Goal: Download file/media

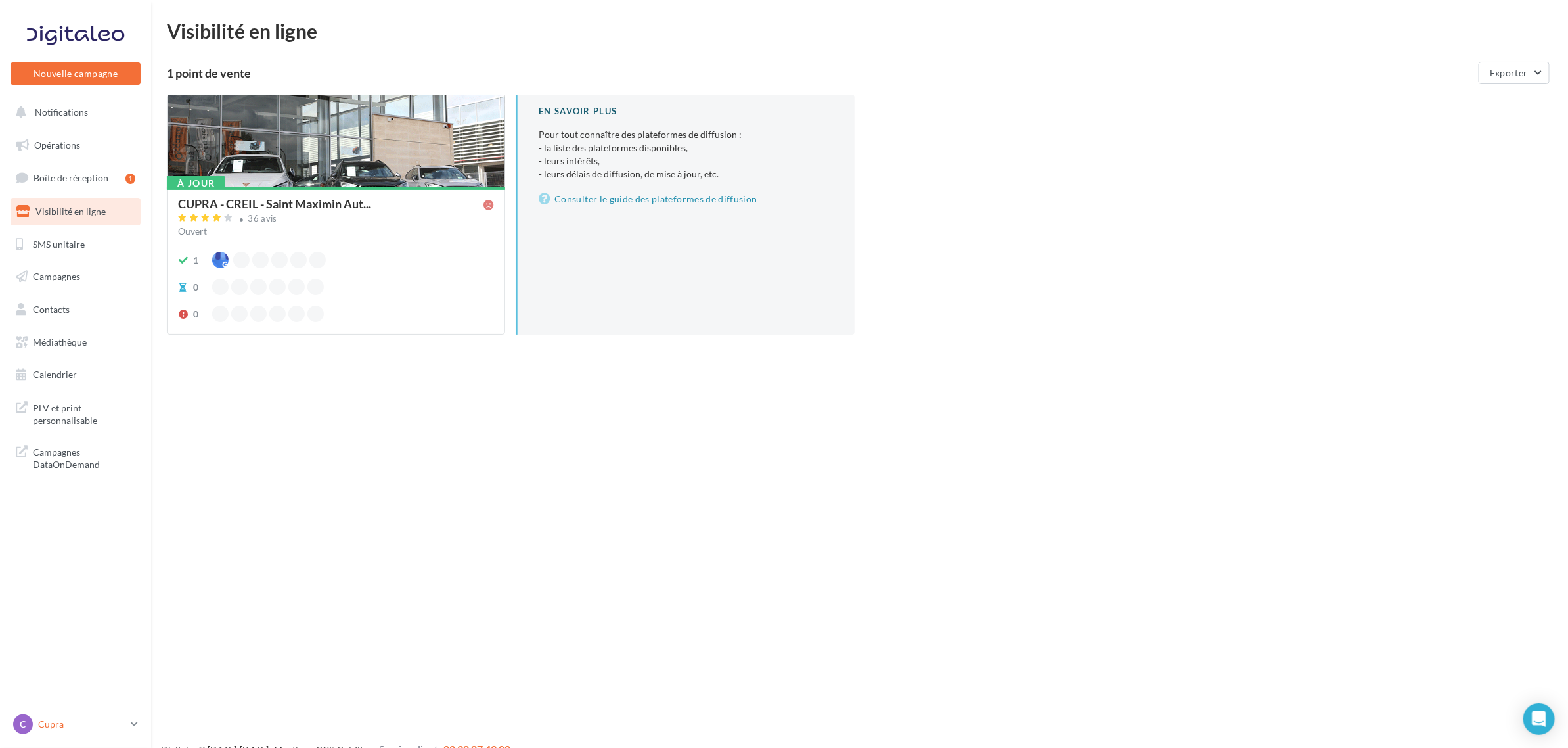
click at [77, 734] on div "C Cupra cupra_creil" at bounding box center [68, 724] width 112 height 20
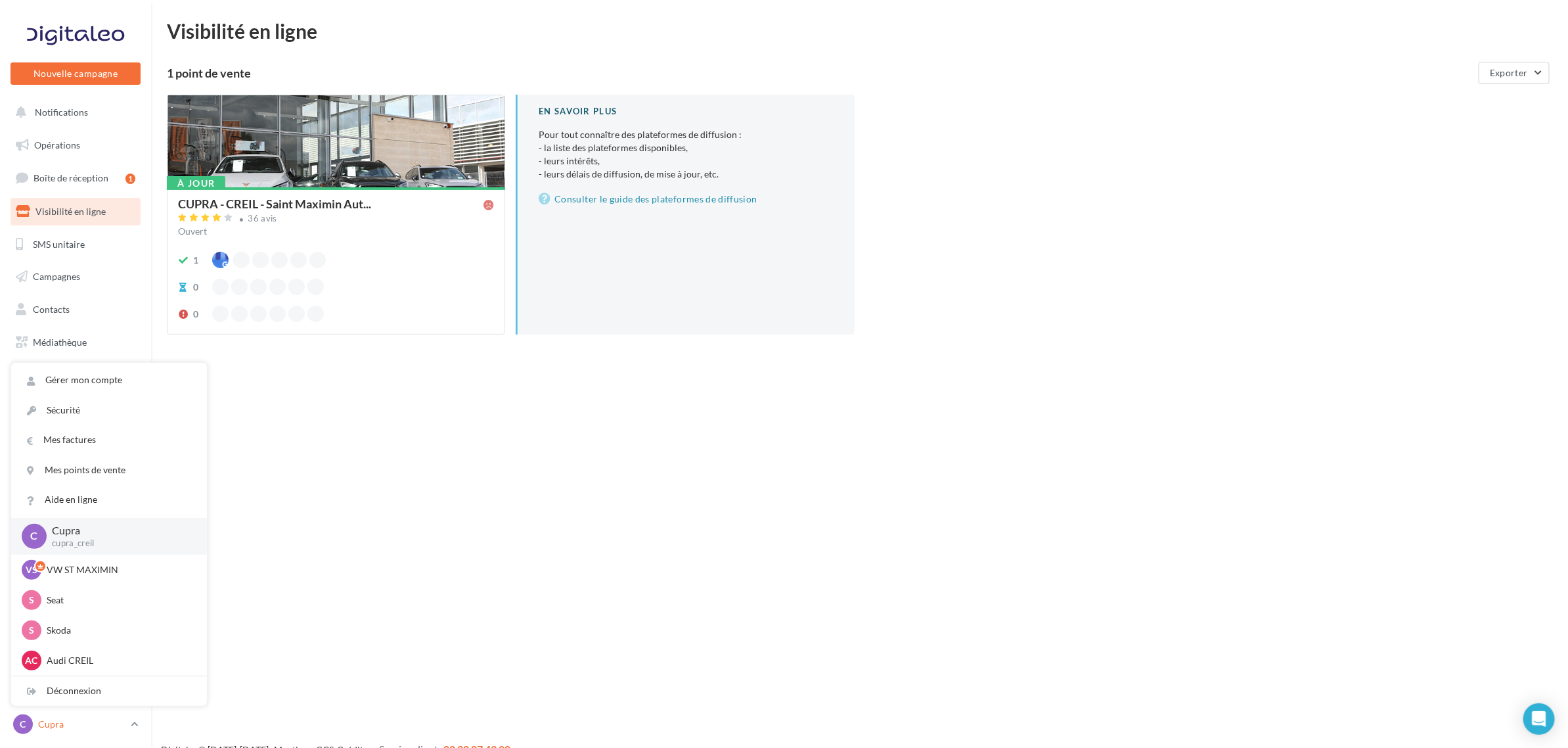
click at [77, 734] on div "C Cupra cupra_creil" at bounding box center [68, 724] width 112 height 20
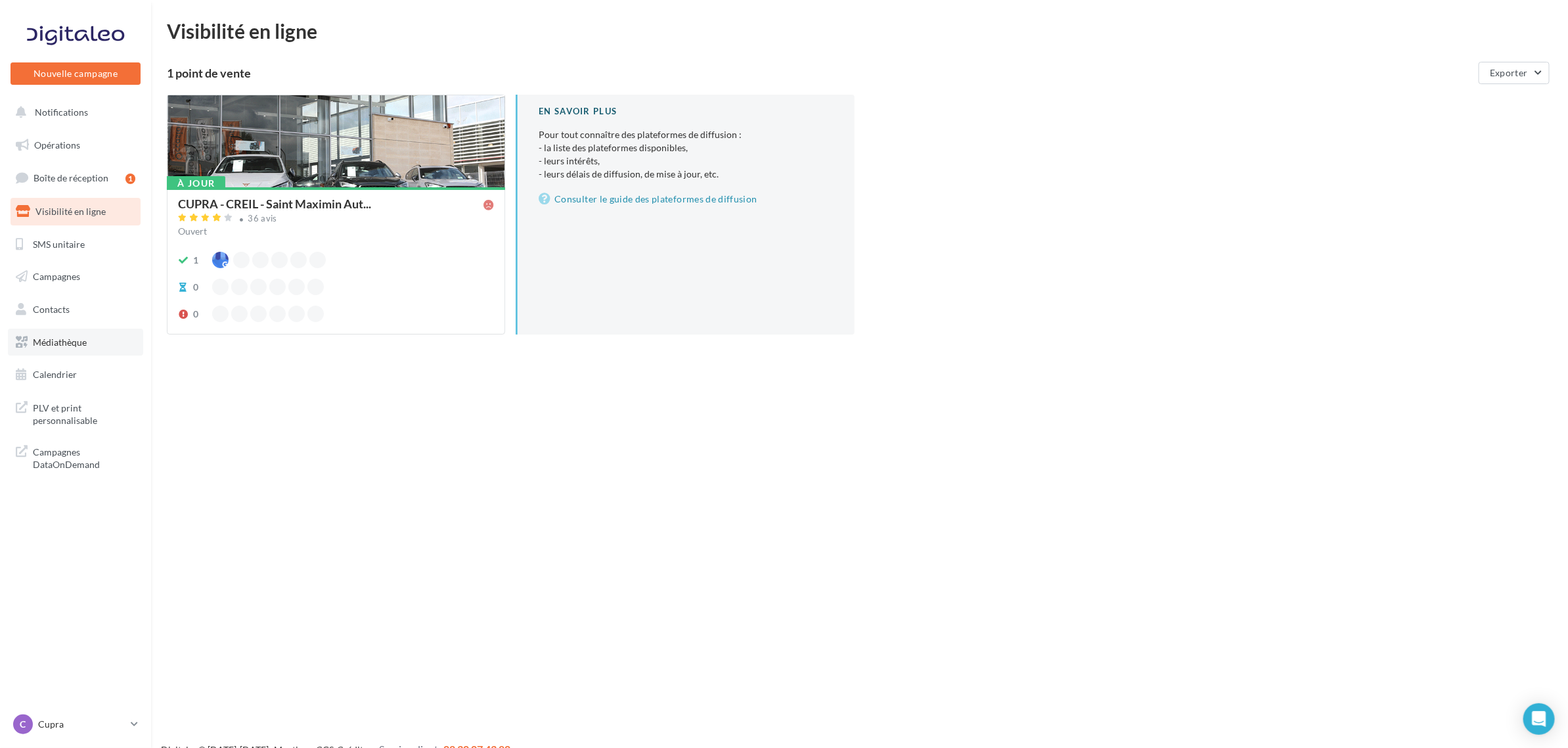
click at [79, 330] on link "Médiathèque" at bounding box center [75, 342] width 136 height 27
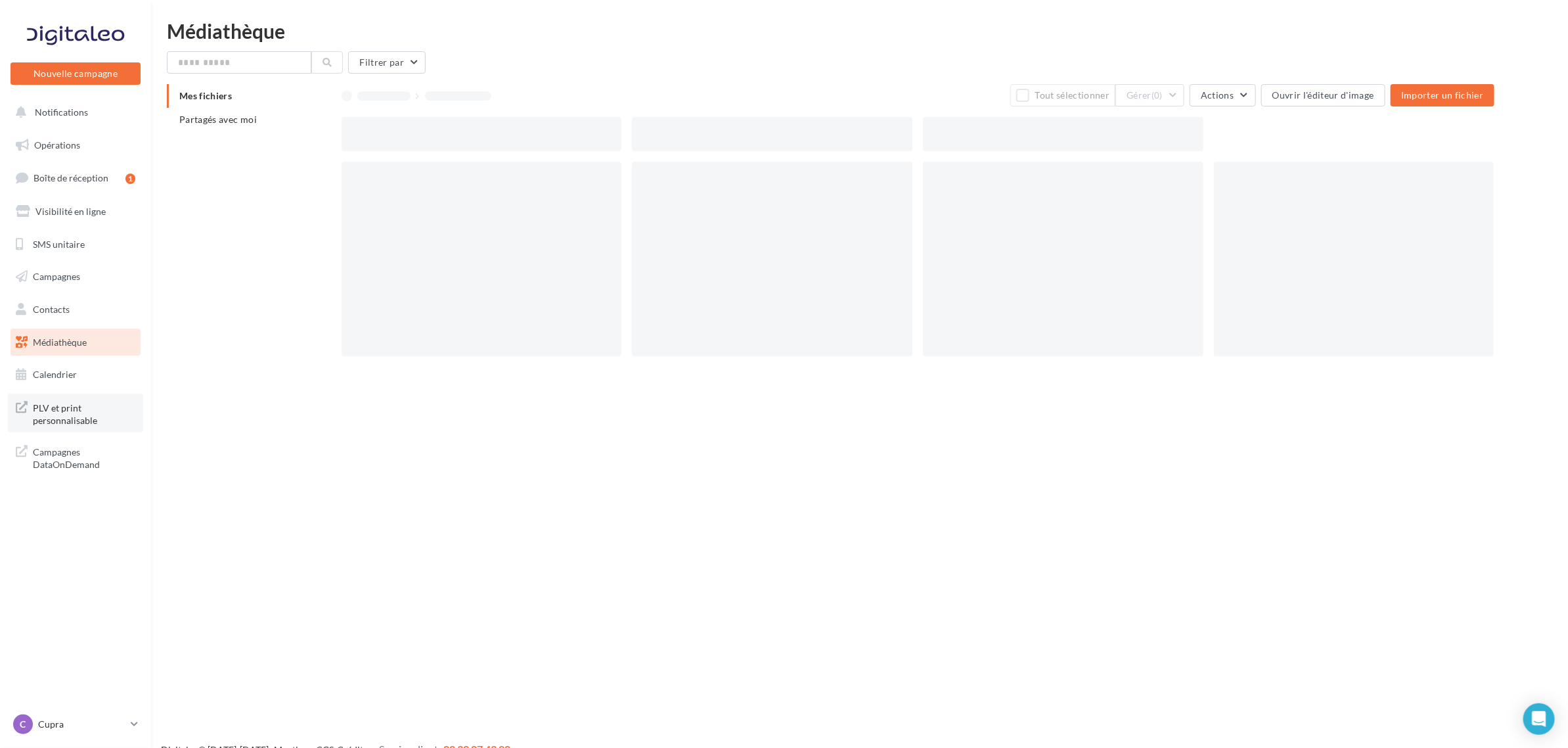
click at [69, 419] on span "PLV et print personnalisable" at bounding box center [84, 412] width 103 height 28
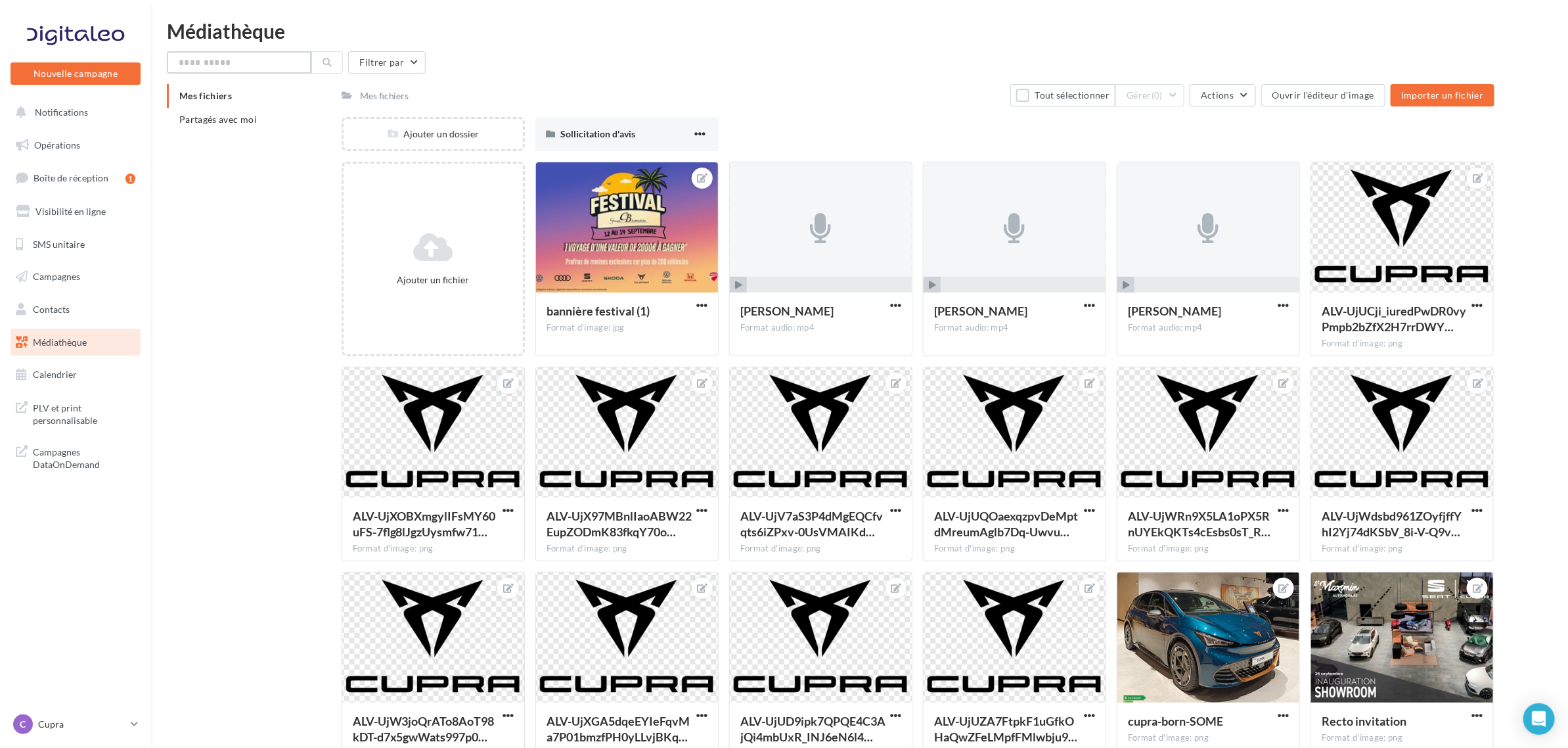
click at [264, 67] on input "text" at bounding box center [239, 62] width 144 height 22
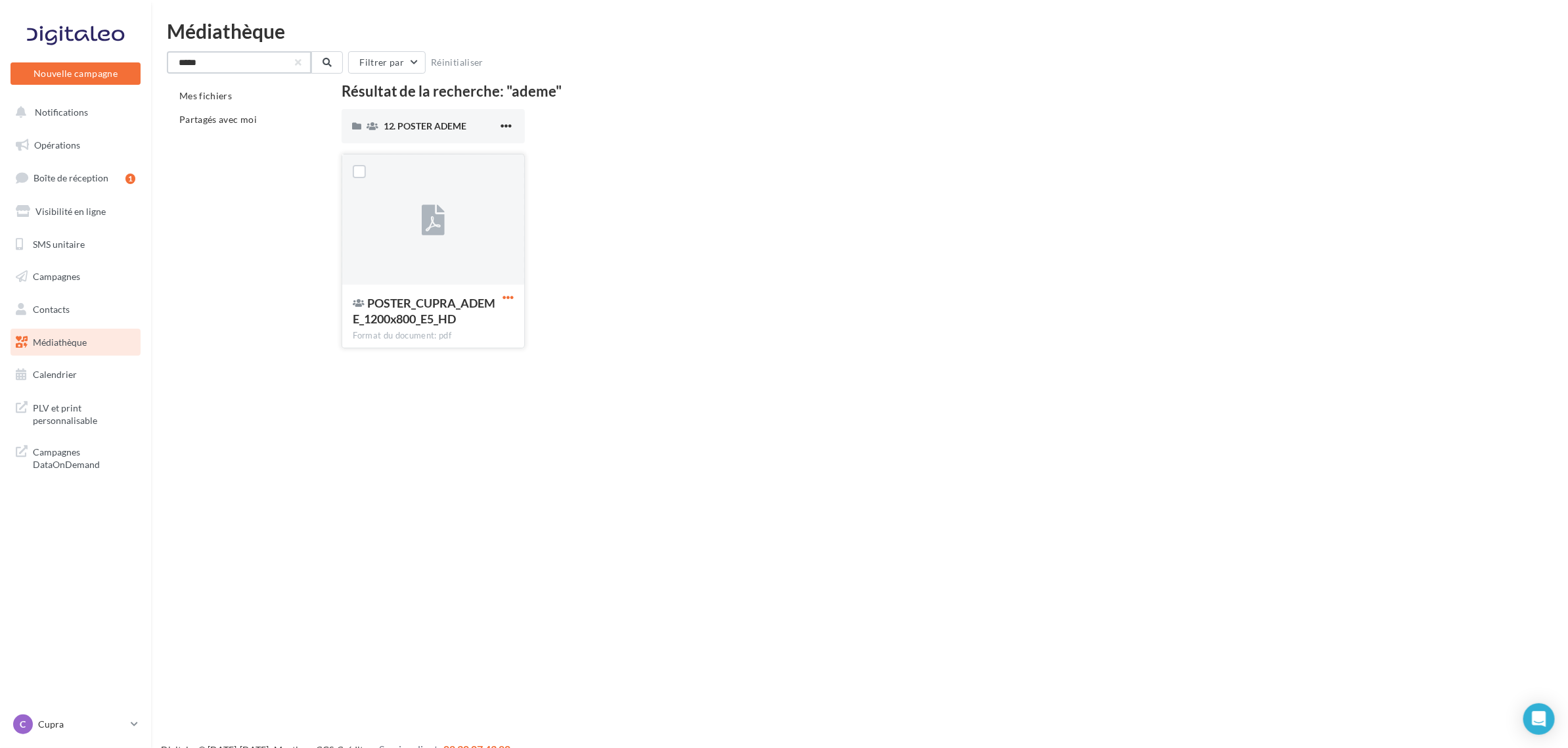
type input "*****"
click at [514, 296] on span "button" at bounding box center [508, 297] width 11 height 11
click at [504, 327] on button "Télécharger" at bounding box center [450, 323] width 132 height 34
drag, startPoint x: 90, startPoint y: 721, endPoint x: 85, endPoint y: 714, distance: 8.6
click at [90, 721] on p "Cupra" at bounding box center [81, 724] width 87 height 13
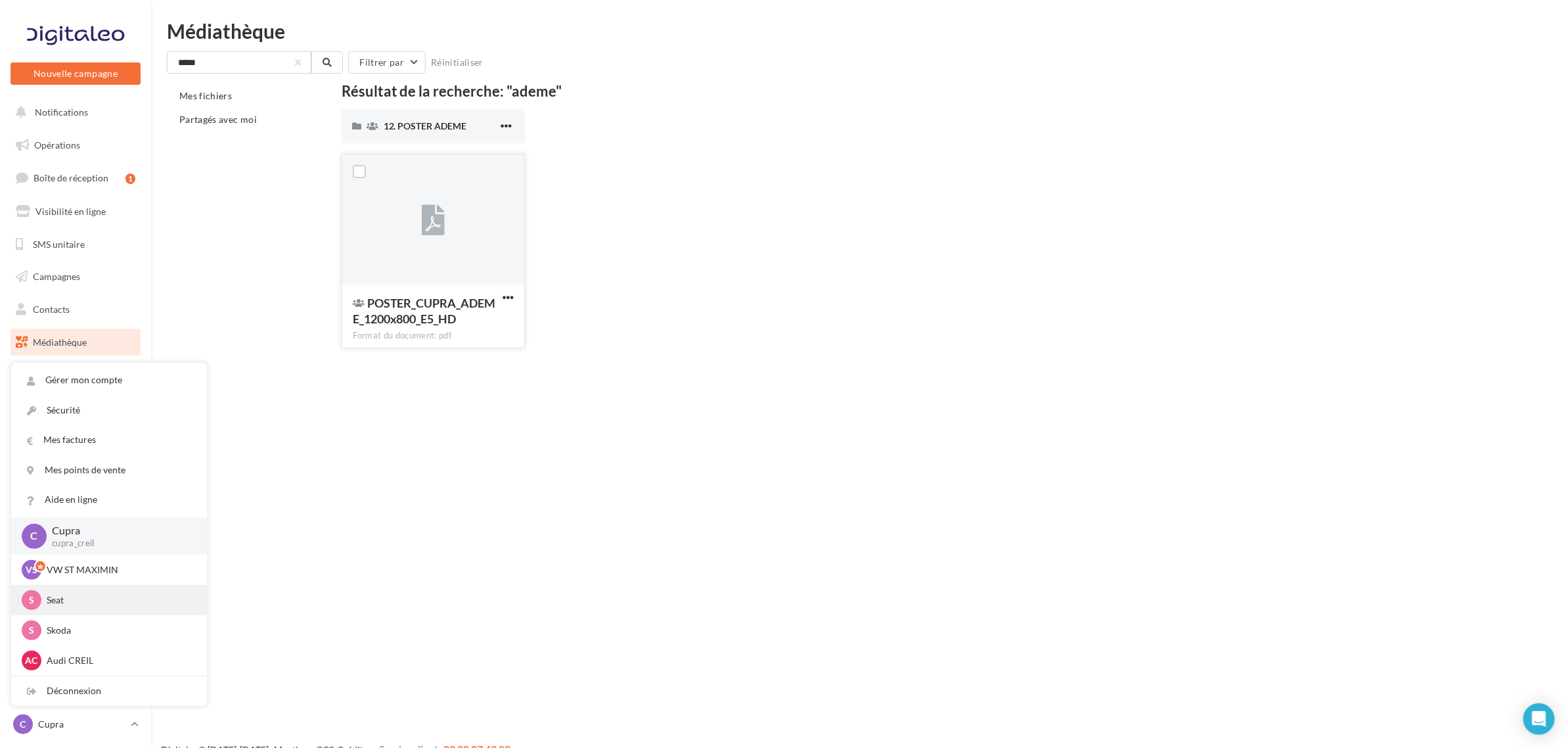
click at [79, 602] on p "Seat" at bounding box center [119, 600] width 144 height 13
